Goal: Check status: Check status

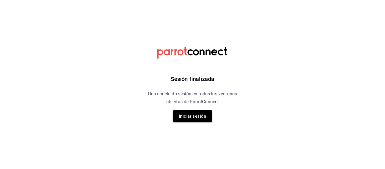
click at [308, 0] on html "Sesión finalizada Has concluido sesión en todas las ventanas abiertas de Parrot…" at bounding box center [192, 0] width 385 height 0
click at [190, 117] on button "Iniciar sesión" at bounding box center [193, 116] width 40 height 12
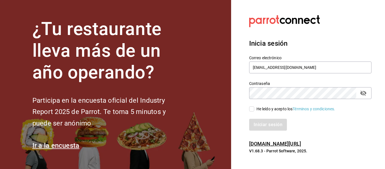
click at [255, 109] on span "He leído y acepto los Términos y condiciones." at bounding box center [295, 109] width 81 height 6
click at [255, 109] on input "He leído y acepto los Términos y condiciones." at bounding box center [251, 108] width 5 height 5
checkbox input "true"
click at [257, 121] on button "Iniciar sesión" at bounding box center [268, 125] width 38 height 12
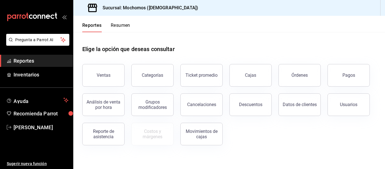
click at [325, 70] on div "Pagos" at bounding box center [345, 71] width 49 height 29
drag, startPoint x: 336, startPoint y: 72, endPoint x: 317, endPoint y: 79, distance: 20.9
click at [336, 72] on button "Pagos" at bounding box center [349, 75] width 42 height 23
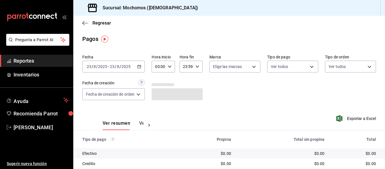
click at [168, 66] on icon "button" at bounding box center [170, 67] width 4 height 4
click at [157, 93] on span "05" at bounding box center [158, 92] width 2 height 5
type input "05:00"
click at [237, 89] on div at bounding box center [192, 84] width 385 height 169
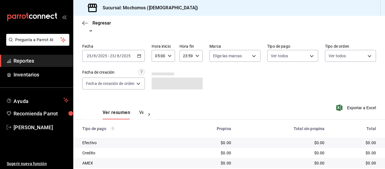
scroll to position [28, 0]
